Goal: Task Accomplishment & Management: Manage account settings

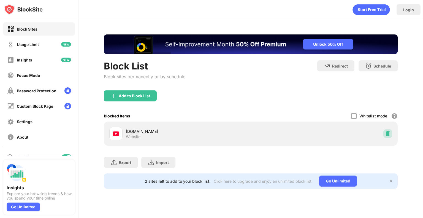
click at [387, 136] on img at bounding box center [388, 134] width 6 height 6
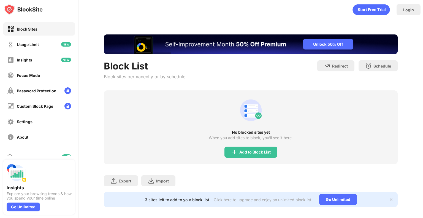
click at [156, 4] on div "Login" at bounding box center [250, 8] width 344 height 17
